Goal: Navigation & Orientation: Find specific page/section

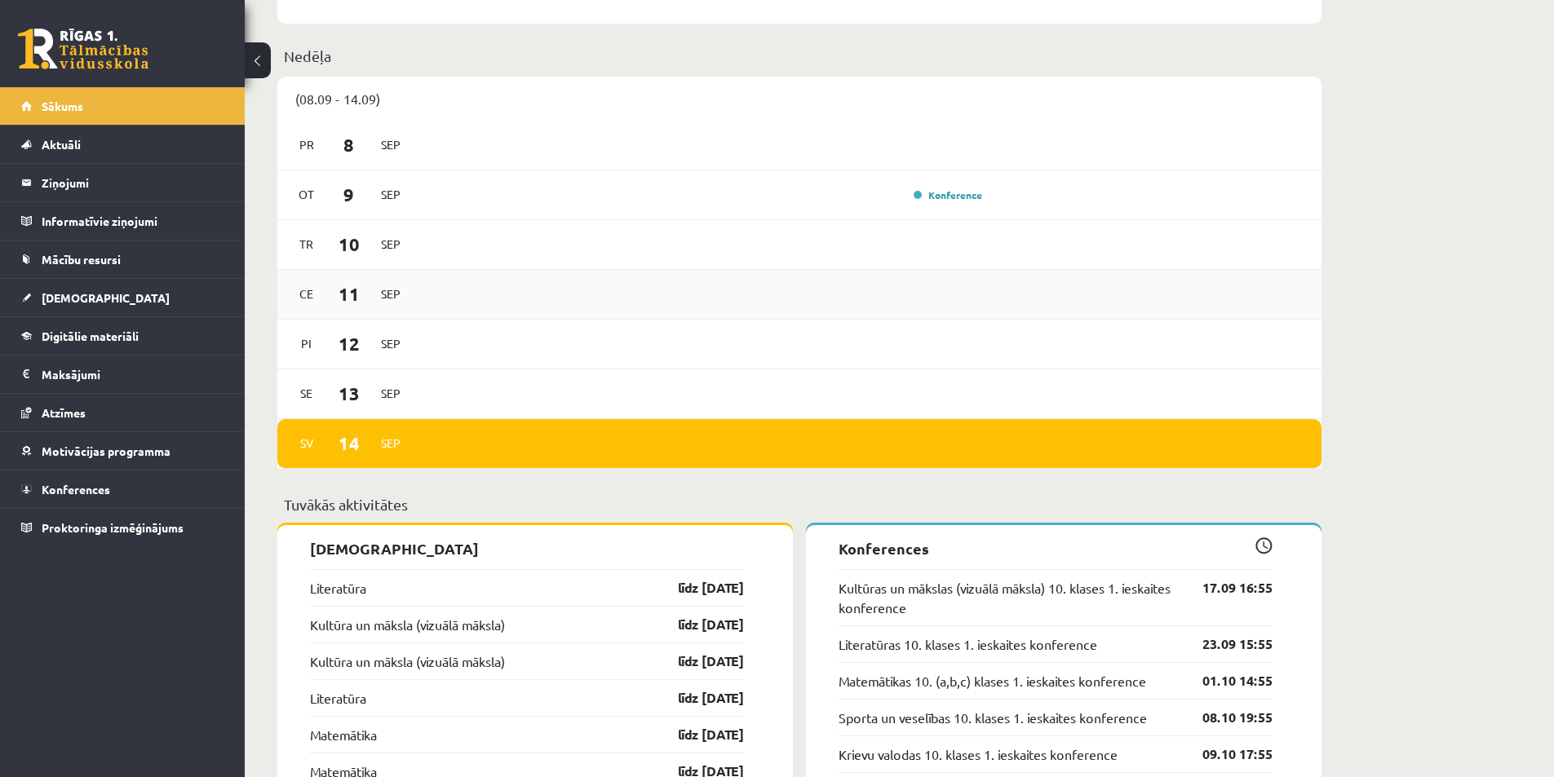
scroll to position [816, 0]
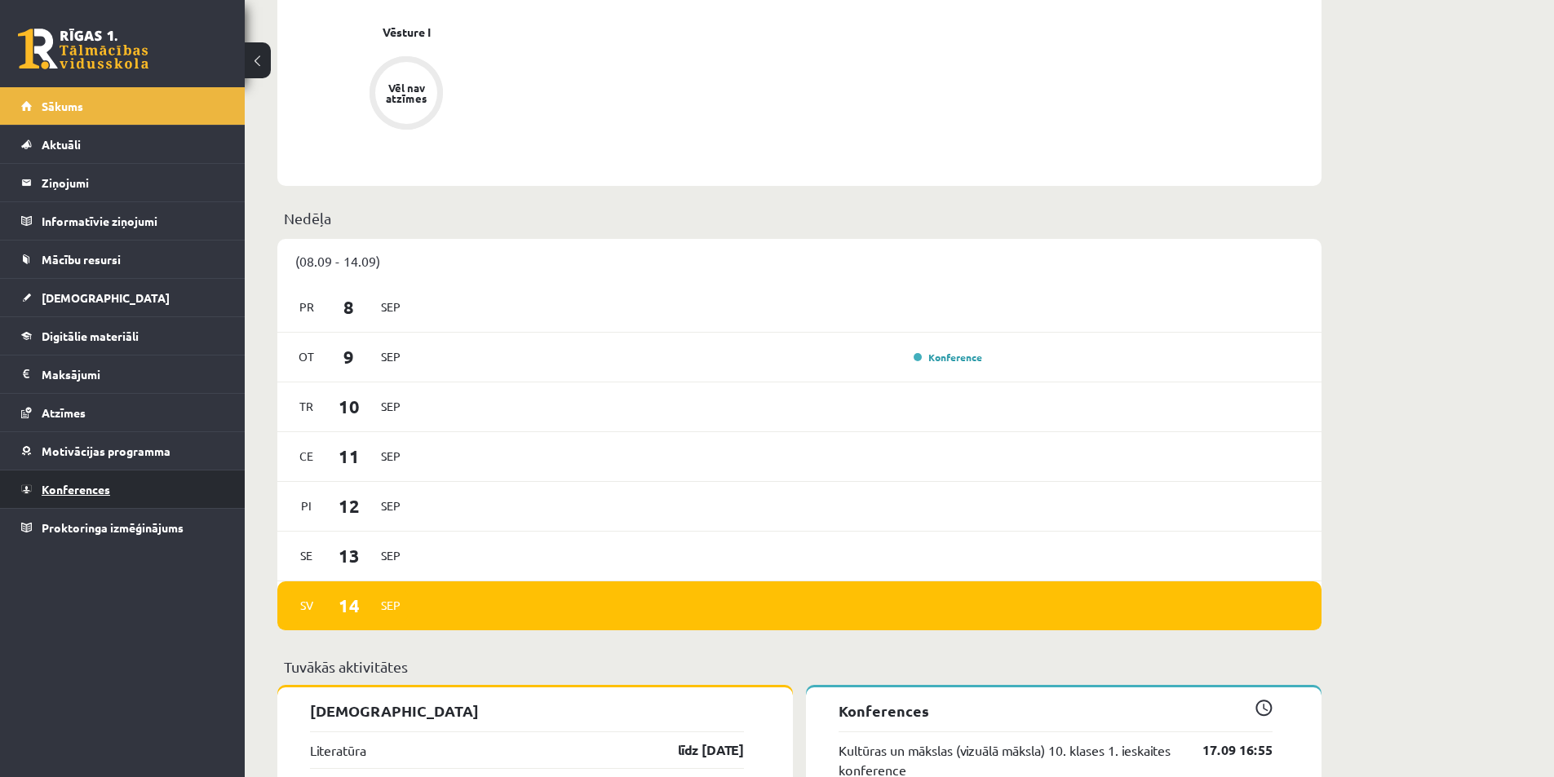
click at [75, 498] on link "Konferences" at bounding box center [122, 490] width 203 height 38
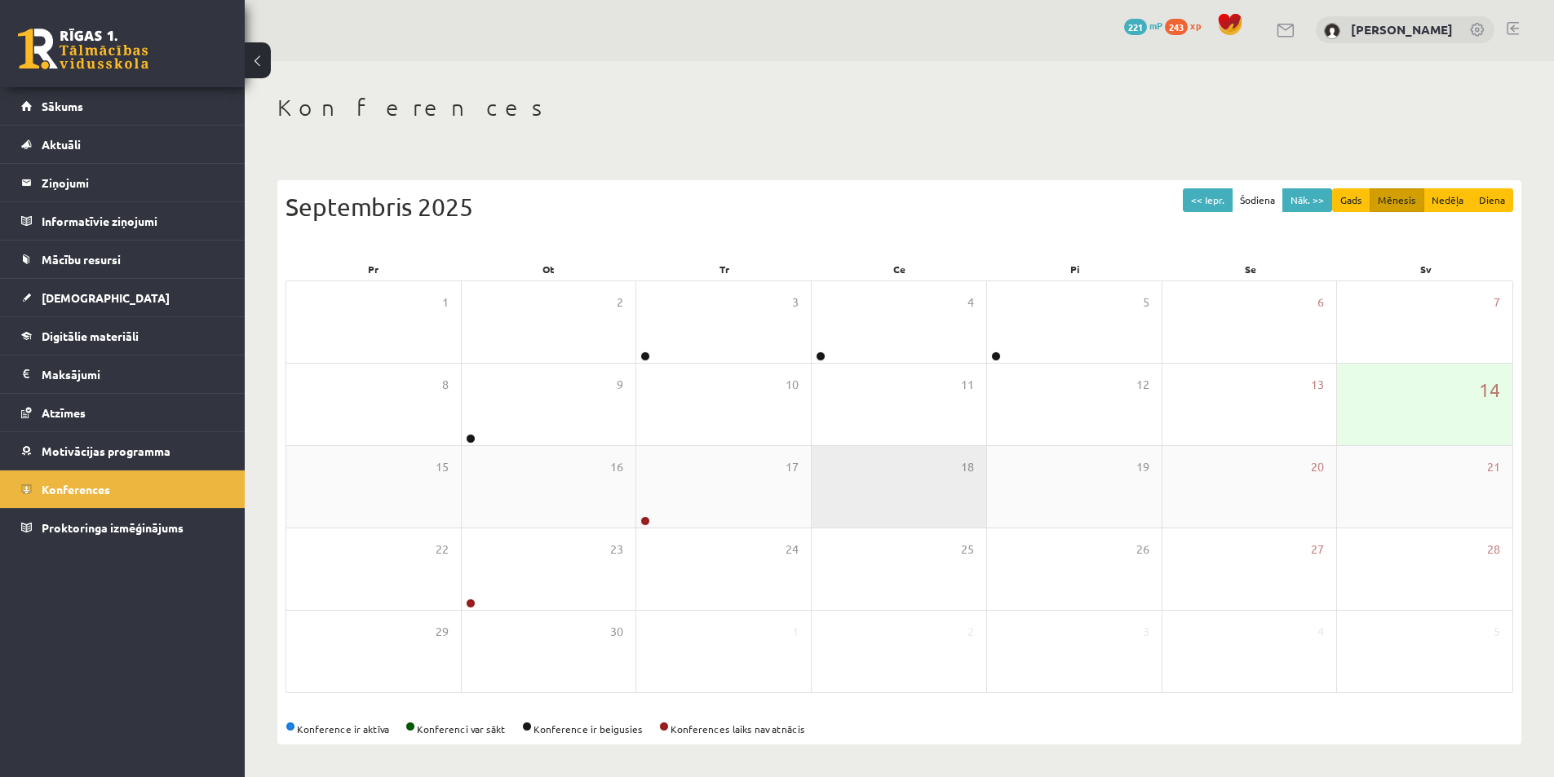
scroll to position [2, 0]
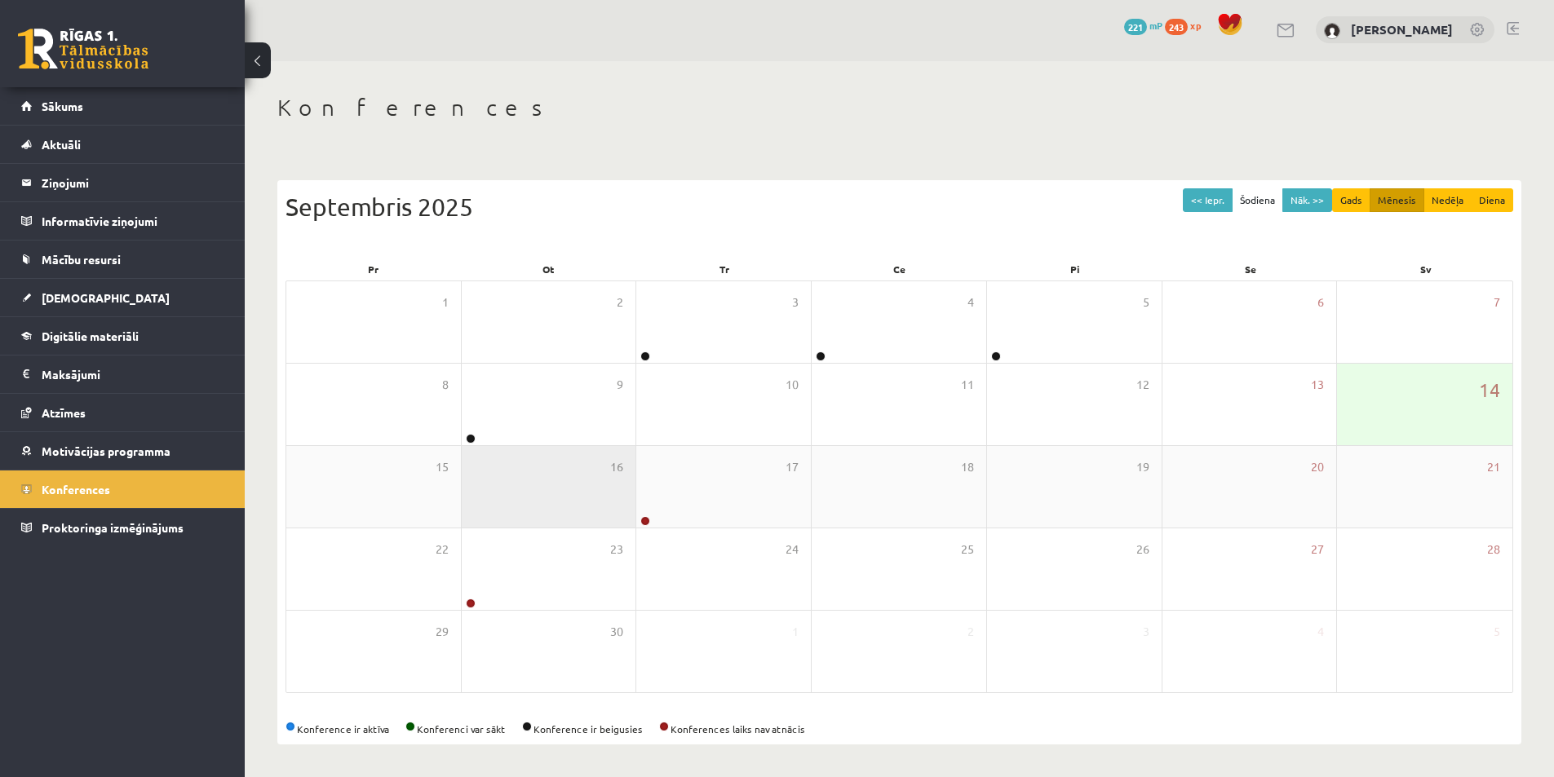
click at [605, 476] on div "16" at bounding box center [549, 487] width 175 height 82
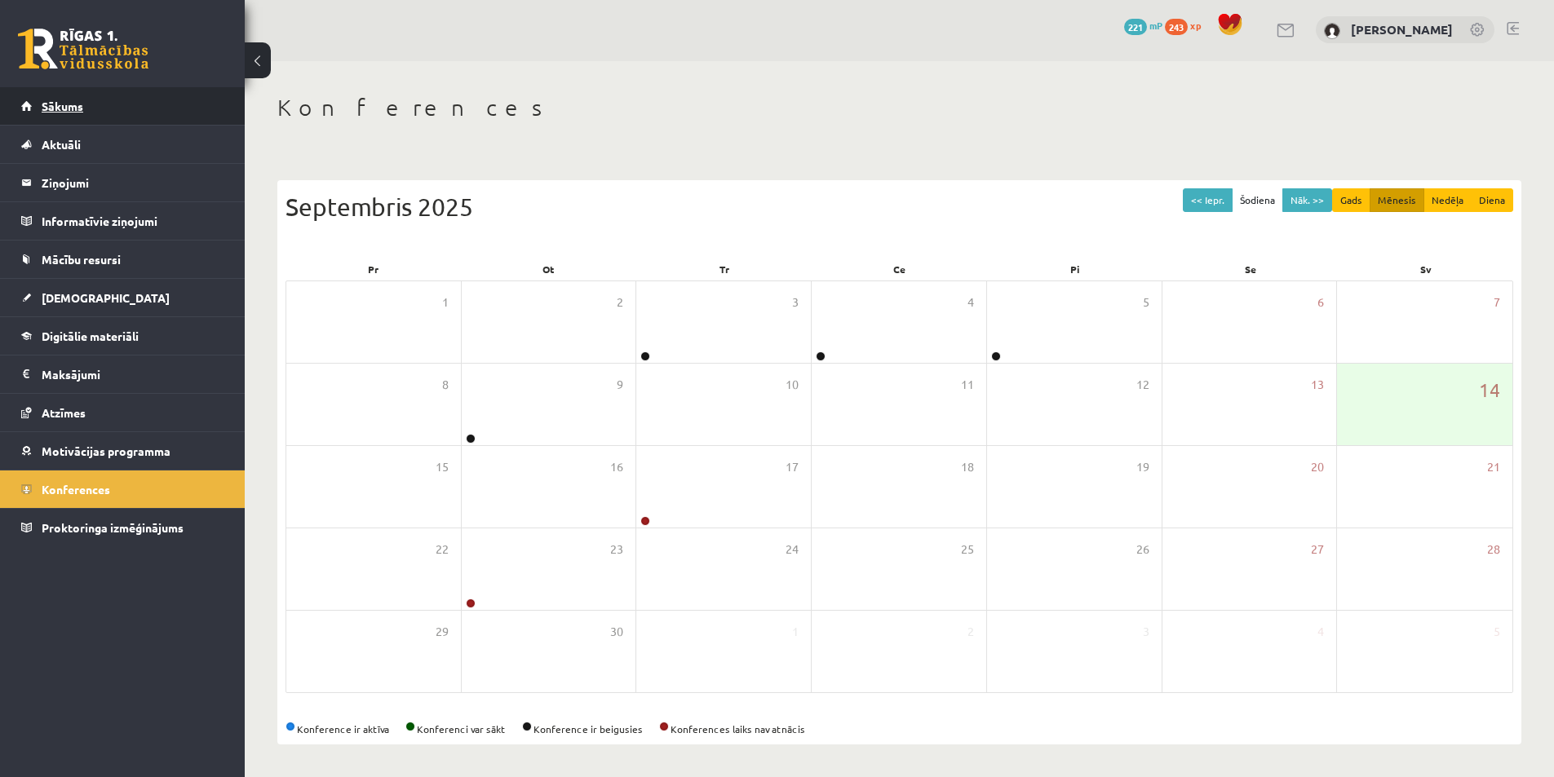
click at [86, 89] on link "Sākums" at bounding box center [122, 106] width 203 height 38
